Goal: Unclear

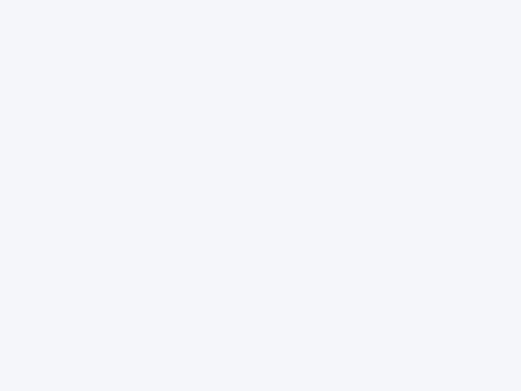
click at [260, 195] on div at bounding box center [260, 195] width 521 height 391
